Goal: Navigation & Orientation: Find specific page/section

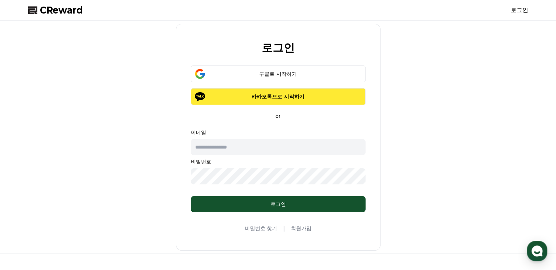
click at [275, 101] on button "카카오톡으로 시작하기" at bounding box center [278, 96] width 175 height 17
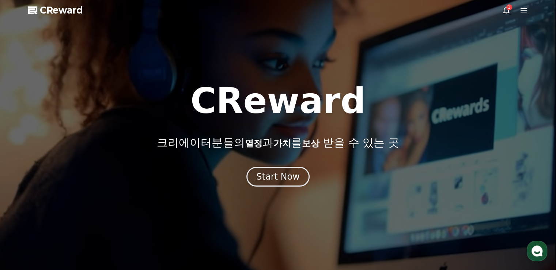
click at [508, 10] on div "1" at bounding box center [509, 7] width 6 height 6
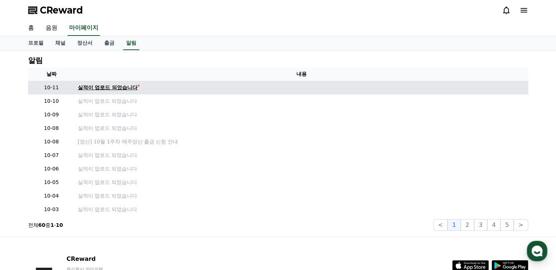
click at [126, 90] on div "실적이 업로드 되었습니다" at bounding box center [108, 88] width 60 height 8
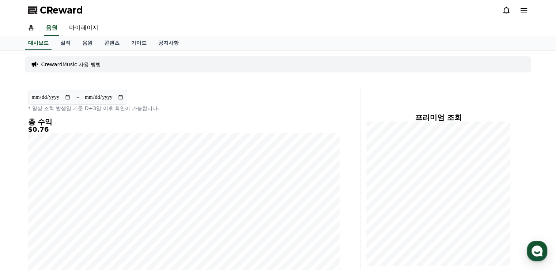
click at [526, 10] on icon at bounding box center [523, 10] width 7 height 4
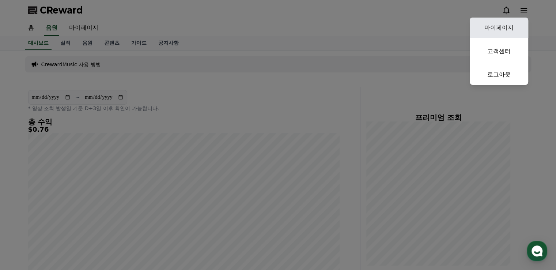
click at [507, 23] on link "마이페이지" at bounding box center [499, 28] width 58 height 20
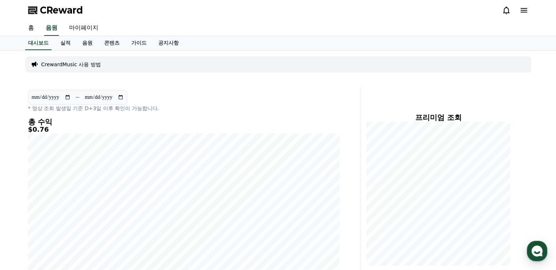
select select "**********"
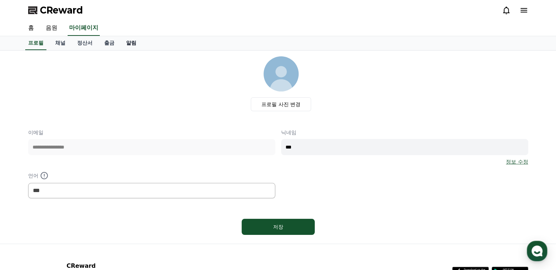
click at [133, 42] on link "알림" at bounding box center [131, 43] width 22 height 14
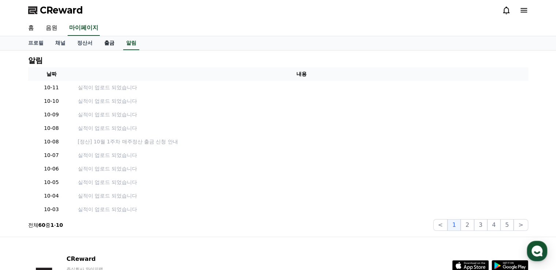
click at [114, 42] on link "출금" at bounding box center [109, 43] width 22 height 14
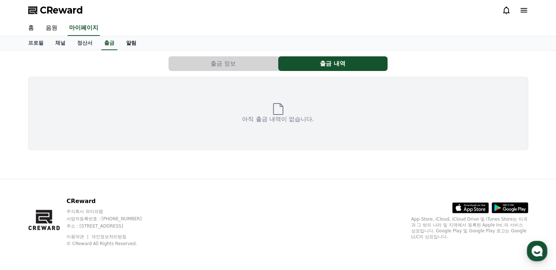
click at [132, 44] on link "알림" at bounding box center [131, 43] width 22 height 14
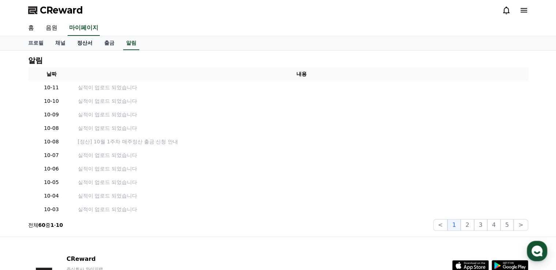
click at [75, 40] on link "정산서" at bounding box center [84, 43] width 27 height 14
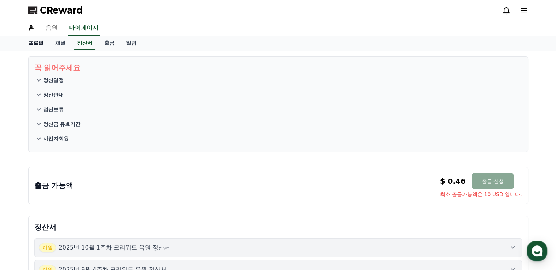
click at [33, 39] on link "프로필" at bounding box center [35, 43] width 27 height 14
select select "**********"
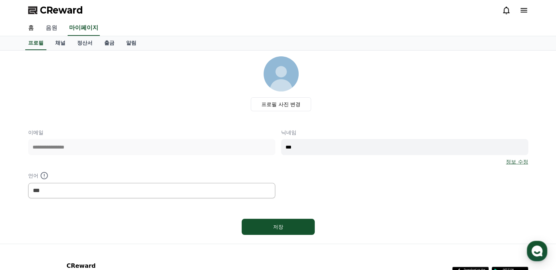
click at [53, 29] on link "음원" at bounding box center [51, 27] width 23 height 15
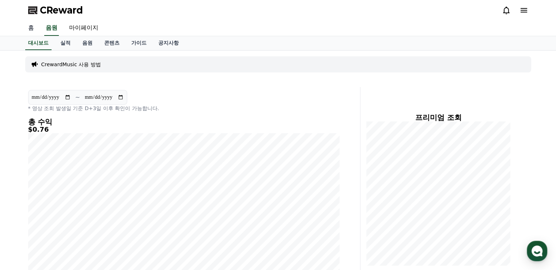
click at [27, 27] on link "홈" at bounding box center [31, 27] width 18 height 15
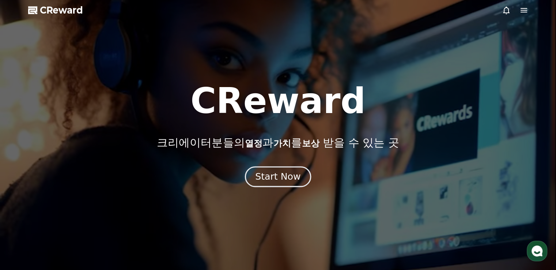
click at [276, 174] on div "Start Now" at bounding box center [277, 176] width 45 height 12
